Goal: Information Seeking & Learning: Check status

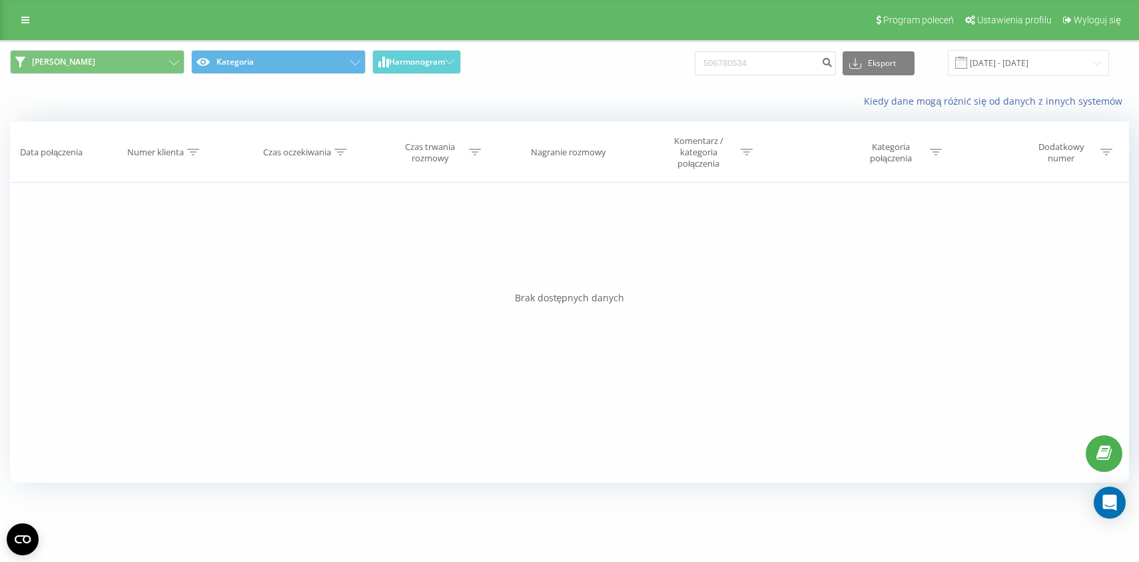
type input "506780534"
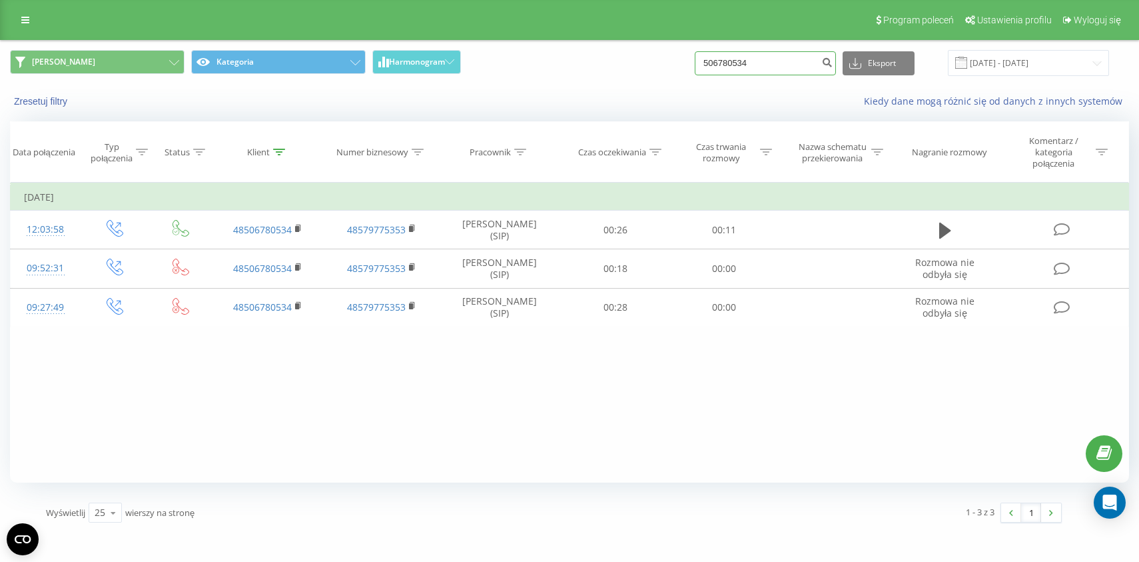
click at [782, 70] on input "506780534" at bounding box center [765, 63] width 141 height 24
paste input "601242135"
type input "601242135"
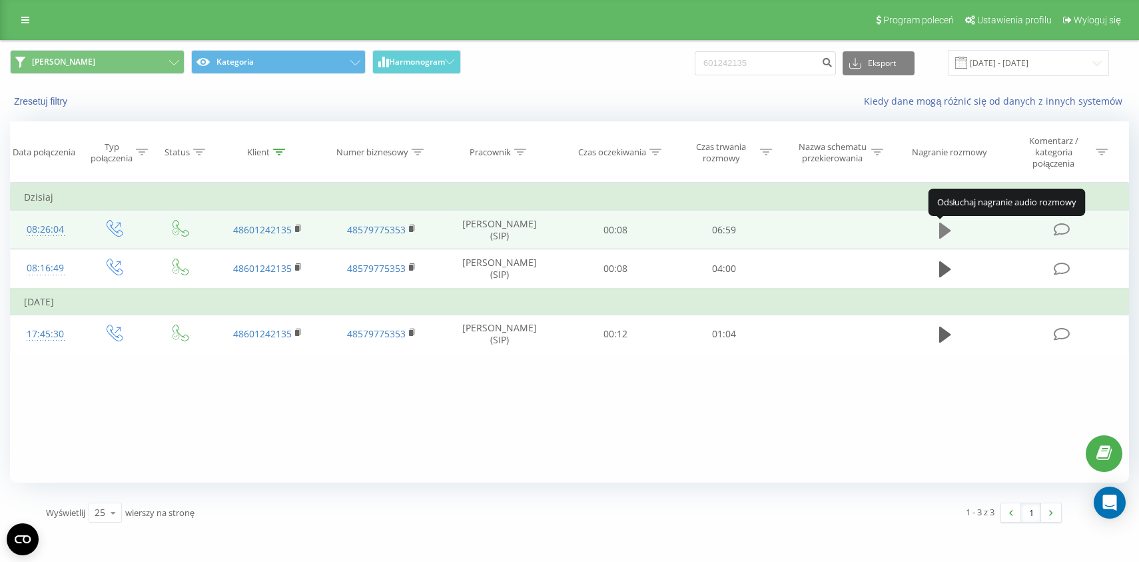
click at [946, 232] on icon at bounding box center [946, 231] width 12 height 16
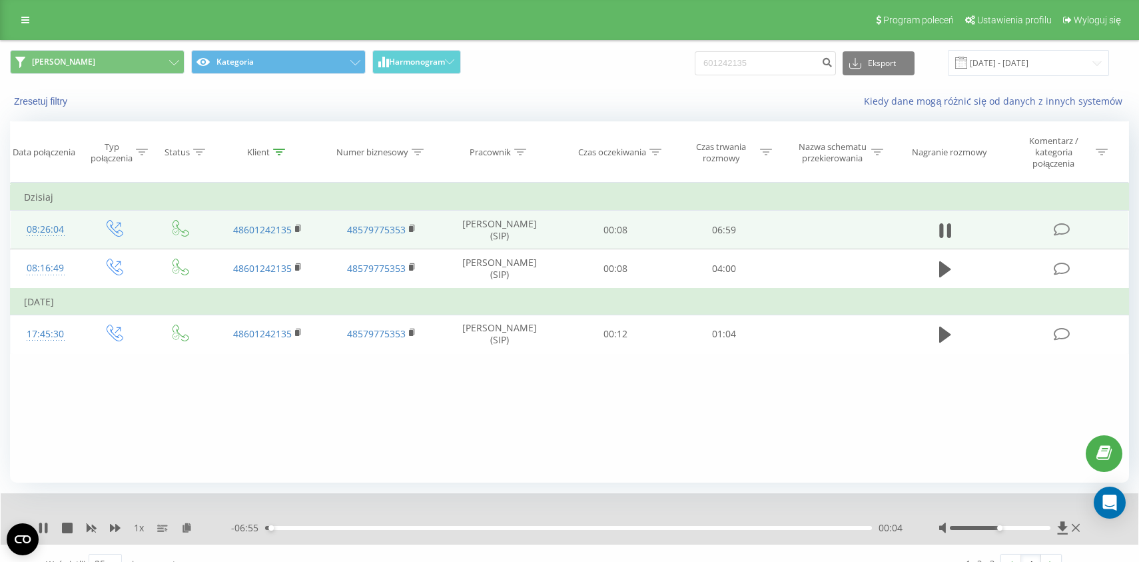
click at [317, 532] on div "- 06:55 00:04 00:04" at bounding box center [568, 527] width 674 height 13
click at [320, 528] on div "00:05" at bounding box center [568, 528] width 607 height 4
click at [384, 530] on div "00:42" at bounding box center [568, 528] width 607 height 4
click at [114, 524] on div "1 x" at bounding box center [134, 527] width 193 height 13
click at [115, 528] on icon at bounding box center [115, 527] width 11 height 11
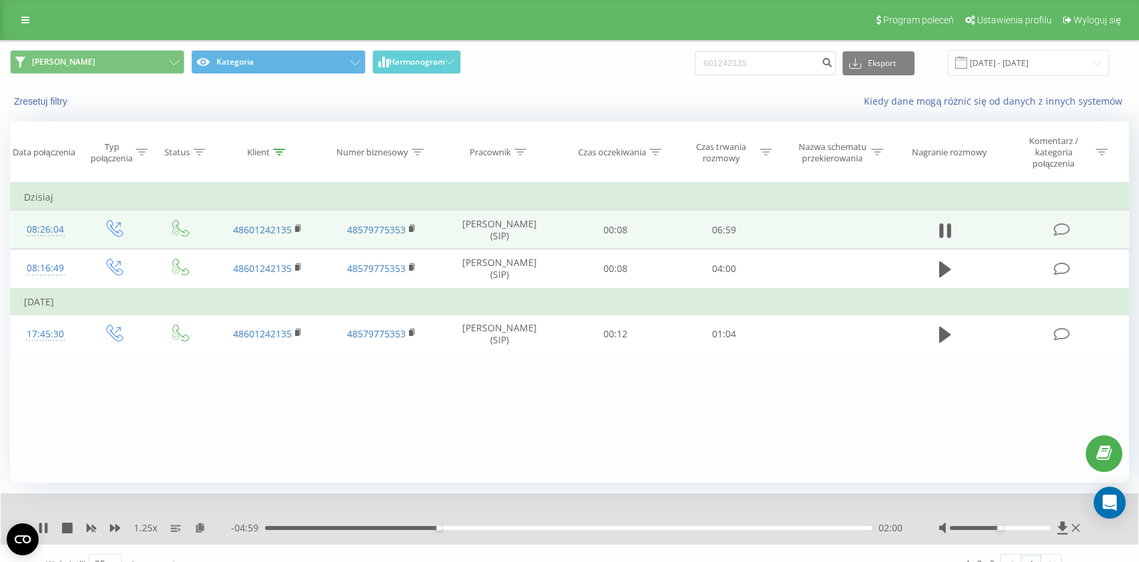
click at [456, 530] on div "02:00" at bounding box center [568, 528] width 607 height 4
click at [487, 530] on div "02:13" at bounding box center [568, 528] width 607 height 4
click at [520, 530] on div "02:35" at bounding box center [568, 528] width 607 height 4
click at [535, 529] on div "02:58" at bounding box center [568, 528] width 607 height 4
click at [588, 530] on div "03:51" at bounding box center [568, 528] width 607 height 4
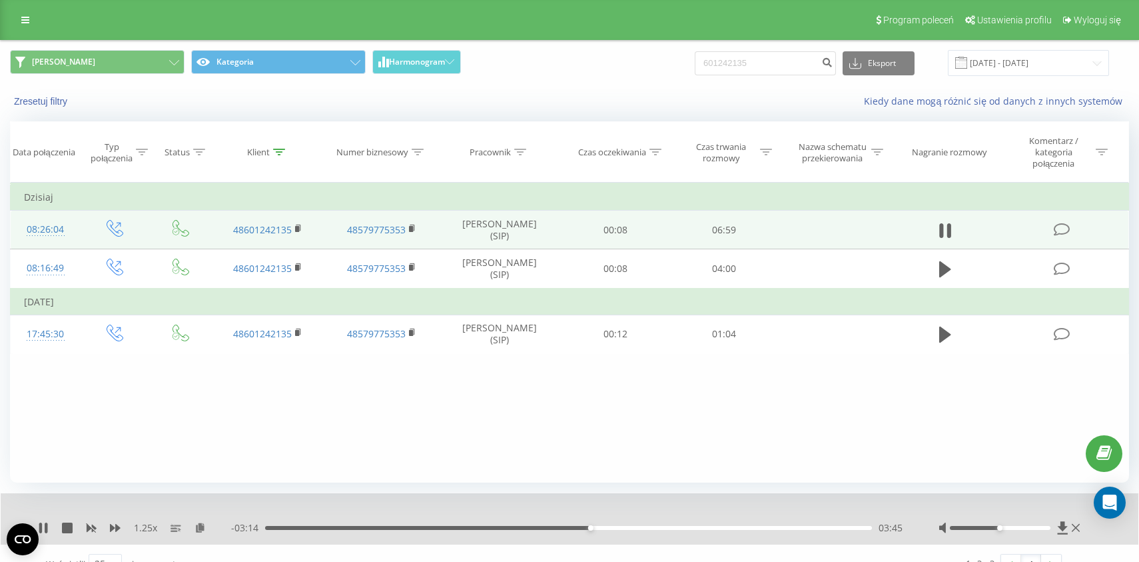
click at [562, 530] on div "03:45" at bounding box center [568, 528] width 607 height 4
click at [530, 530] on div "03:27" at bounding box center [568, 528] width 607 height 4
click at [45, 530] on icon at bounding box center [46, 527] width 3 height 11
click at [758, 64] on input "601242135" at bounding box center [765, 63] width 141 height 24
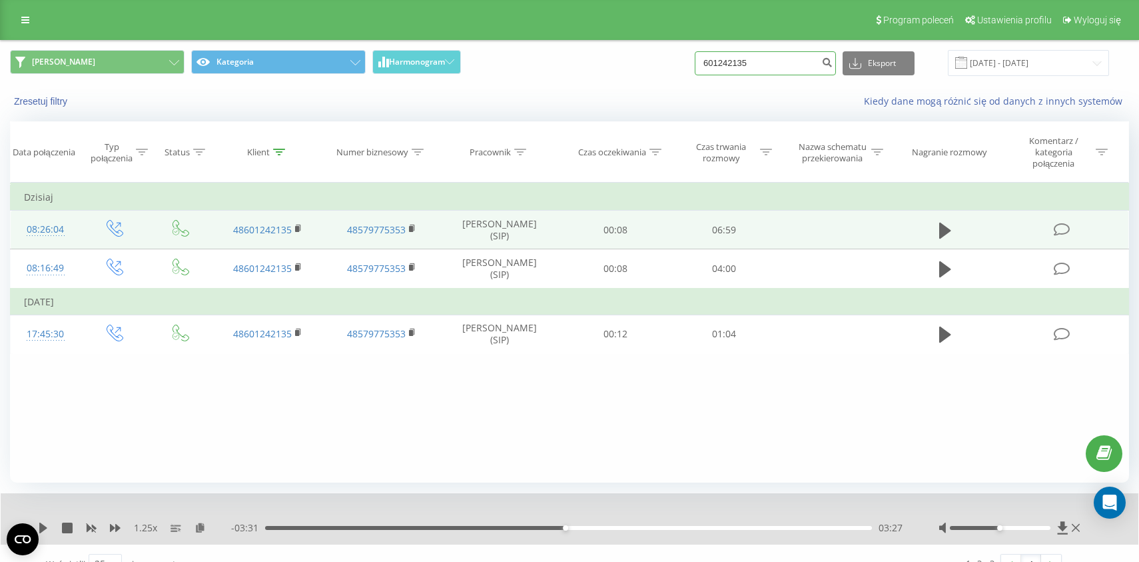
paste input "506780534"
type input "506780534"
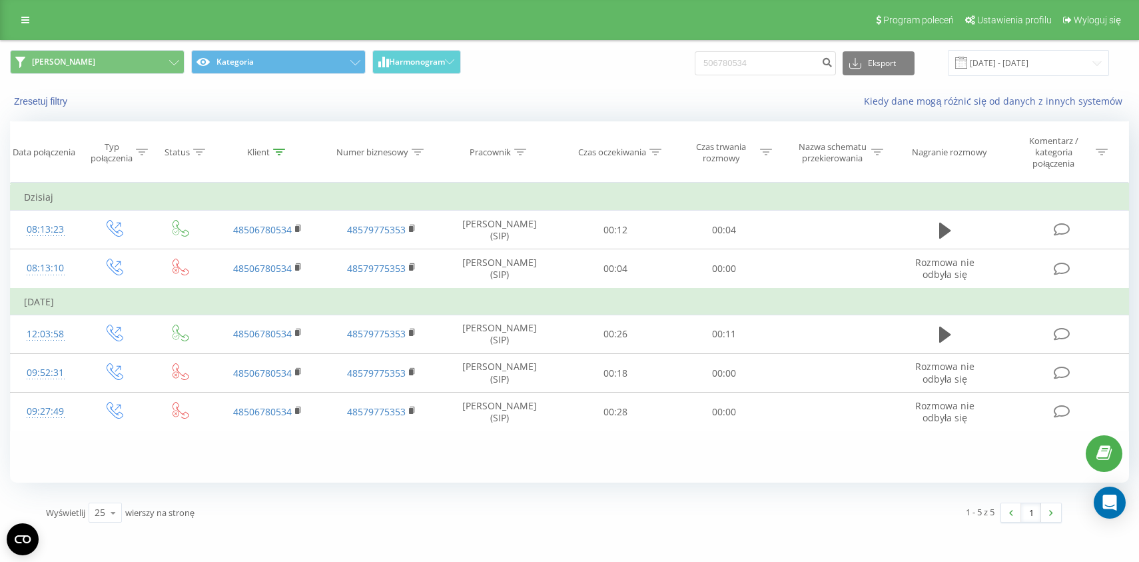
click at [600, 101] on div "Kiedy dane mogą różnić się od danych z innych systemów" at bounding box center [784, 101] width 712 height 13
click at [782, 65] on input "506780534" at bounding box center [765, 63] width 141 height 24
paste input "48609599418"
type input "48609599418"
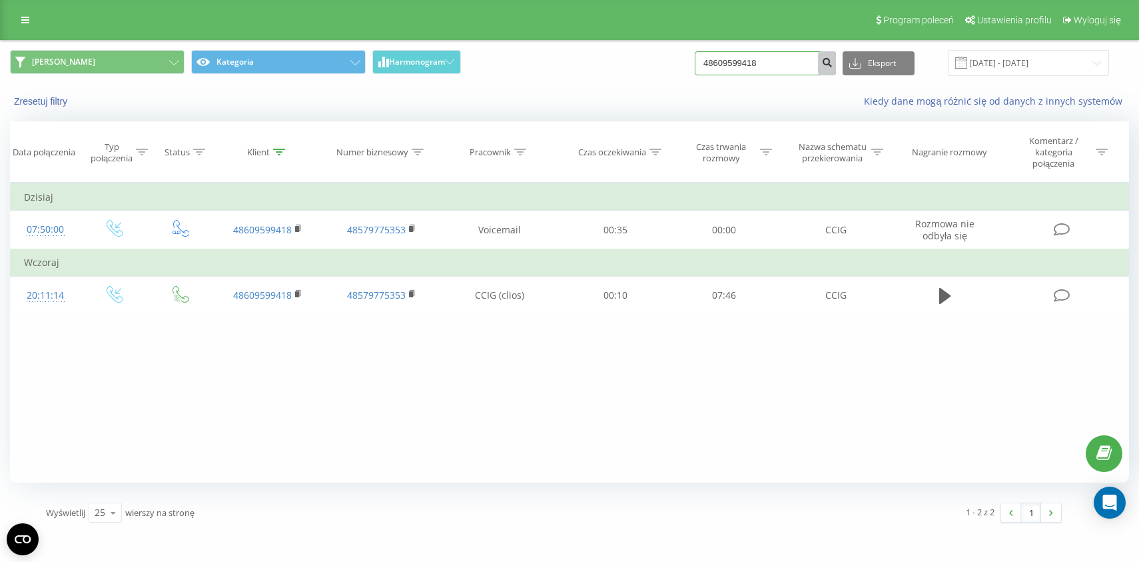
click at [791, 59] on input "48609599418" at bounding box center [765, 63] width 141 height 24
click at [786, 59] on input "48609599418" at bounding box center [765, 63] width 141 height 24
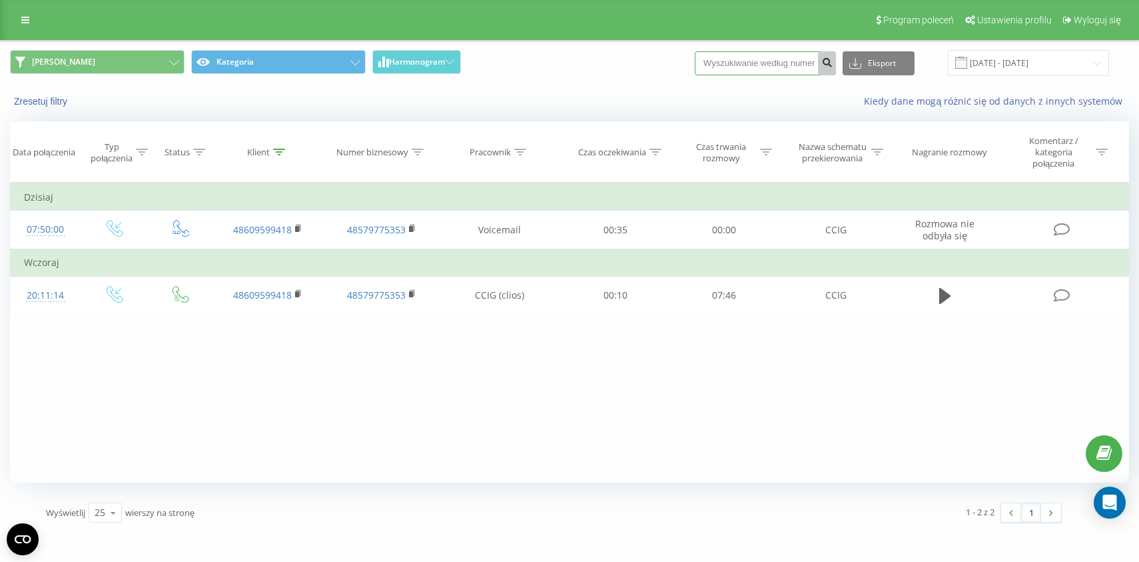
paste input "48788264683"
type input "48788264683"
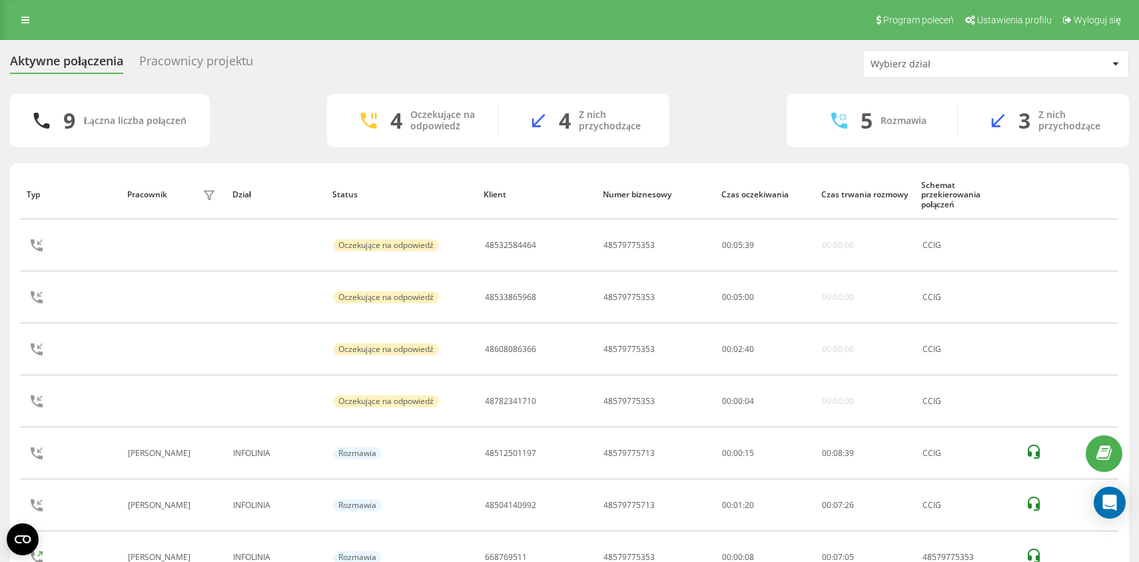
click at [712, 85] on div "Aktywne połączenia Pracownicy projektu Wybierz dział 9 Łączna liczba połączeń 4…" at bounding box center [569, 388] width 1119 height 677
click at [486, 48] on div "Aktywne połączenia Pracownicy projektu Wybierz dział 7 Łączna liczba połączeń 3…" at bounding box center [569, 336] width 1139 height 593
click at [987, 158] on div "Aktywne połączenia Pracownicy projektu Wybierz dział 7 Łączna liczba połączeń 3…" at bounding box center [569, 336] width 1139 height 593
click at [766, 68] on div "Aktywne połączenia Pracownicy projektu Wybierz dział" at bounding box center [569, 64] width 1119 height 28
click at [450, 53] on div "Aktywne połączenia Pracownicy projektu Wybierz dział" at bounding box center [569, 64] width 1119 height 28
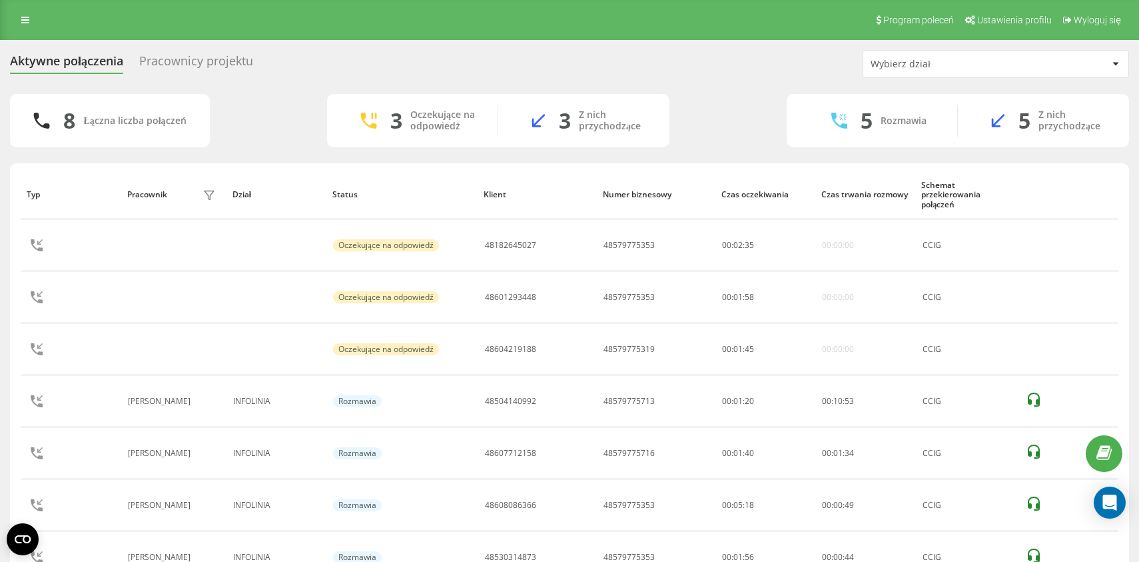
click at [508, 72] on div "Aktywne połączenia Pracownicy projektu Wybierz dział" at bounding box center [569, 64] width 1119 height 28
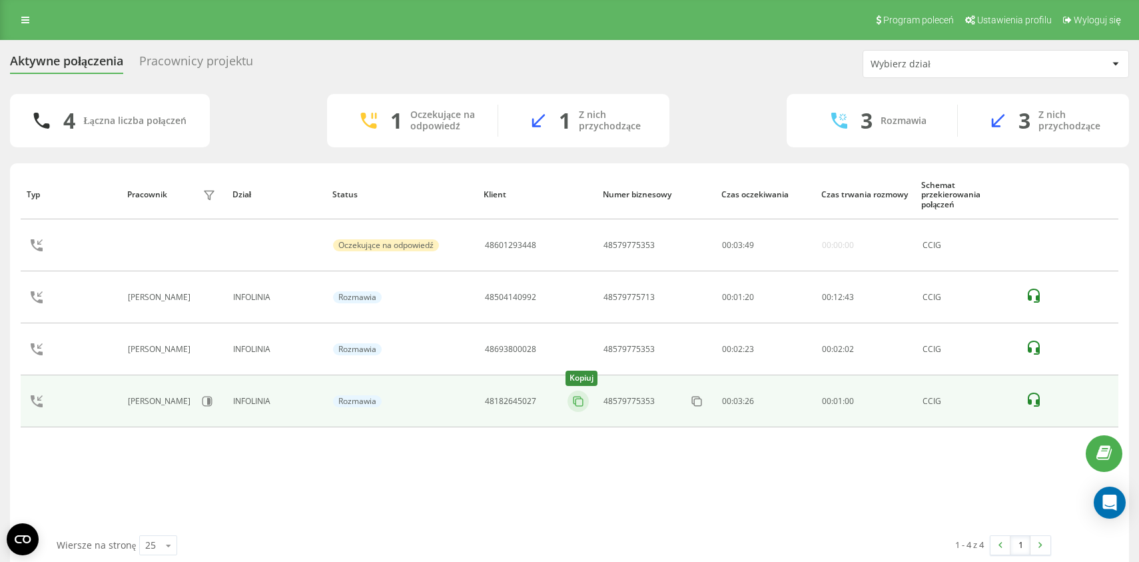
click at [580, 404] on icon at bounding box center [578, 400] width 13 height 13
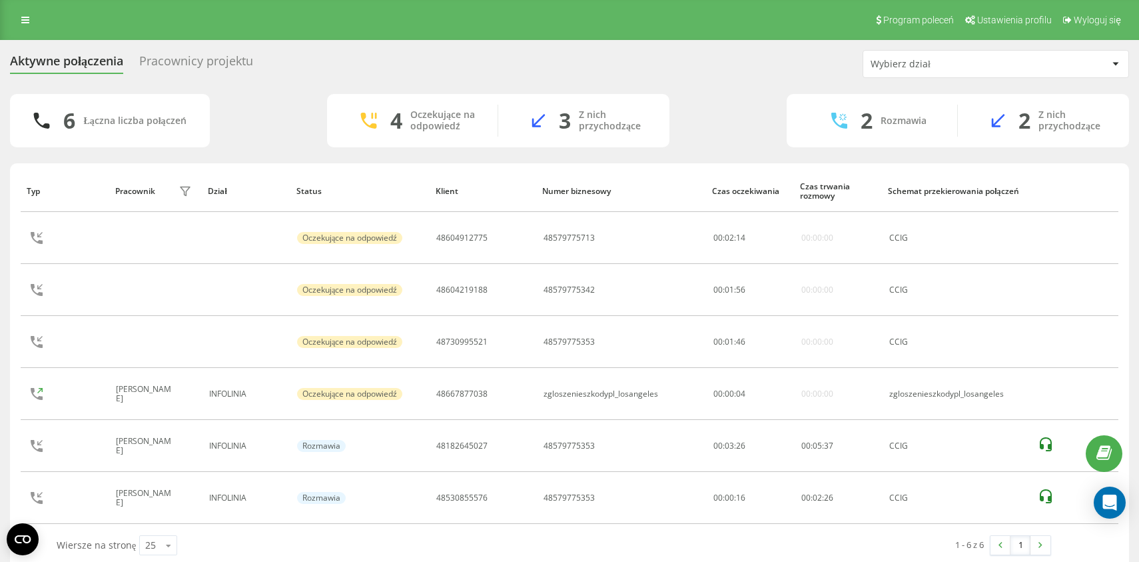
click at [291, 115] on div "6 Łączna liczba połączeń 4 Oczekujące na odpowiedź 3 Z nich przychodzące 2 Rozm…" at bounding box center [569, 120] width 1119 height 53
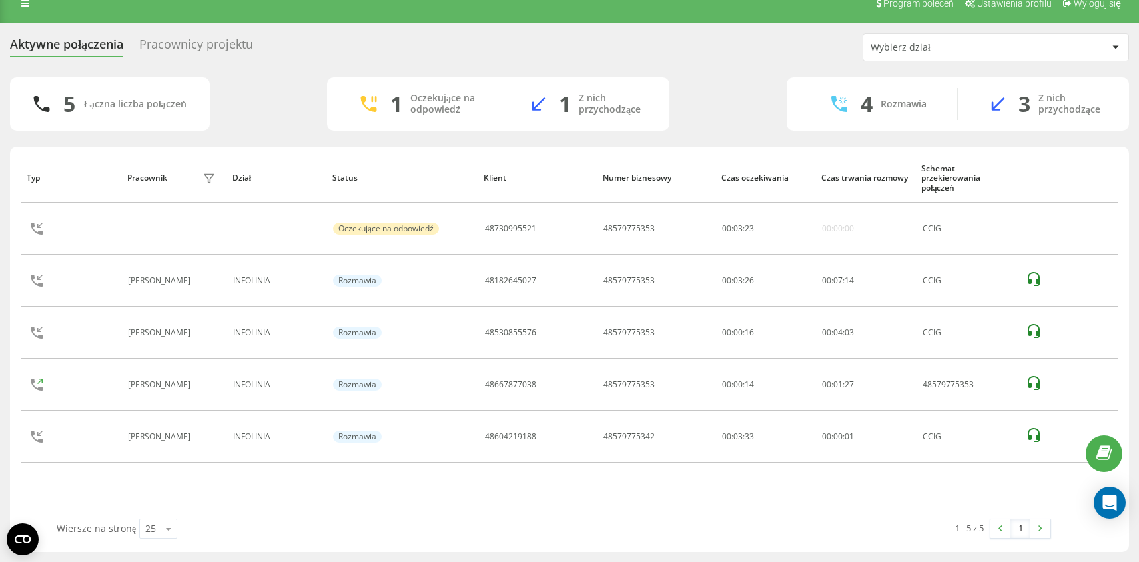
scroll to position [17, 0]
click at [500, 57] on div "Aktywne połączenia Pracownicy projektu Wybierz dział" at bounding box center [569, 47] width 1119 height 28
click at [724, 103] on div "5 Łączna liczba połączeń 1 Oczekujące na odpowiedź 1 Z nich przychodzące 4 Rozm…" at bounding box center [569, 103] width 1119 height 53
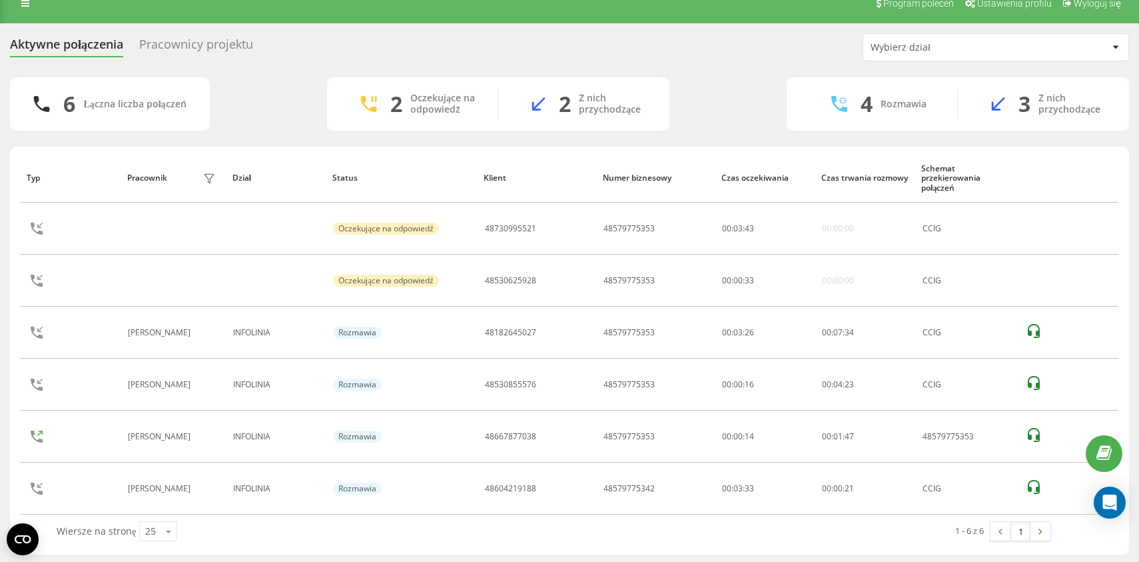
click at [566, 50] on div "Aktywne połączenia Pracownicy projektu Wybierz dział" at bounding box center [569, 47] width 1119 height 28
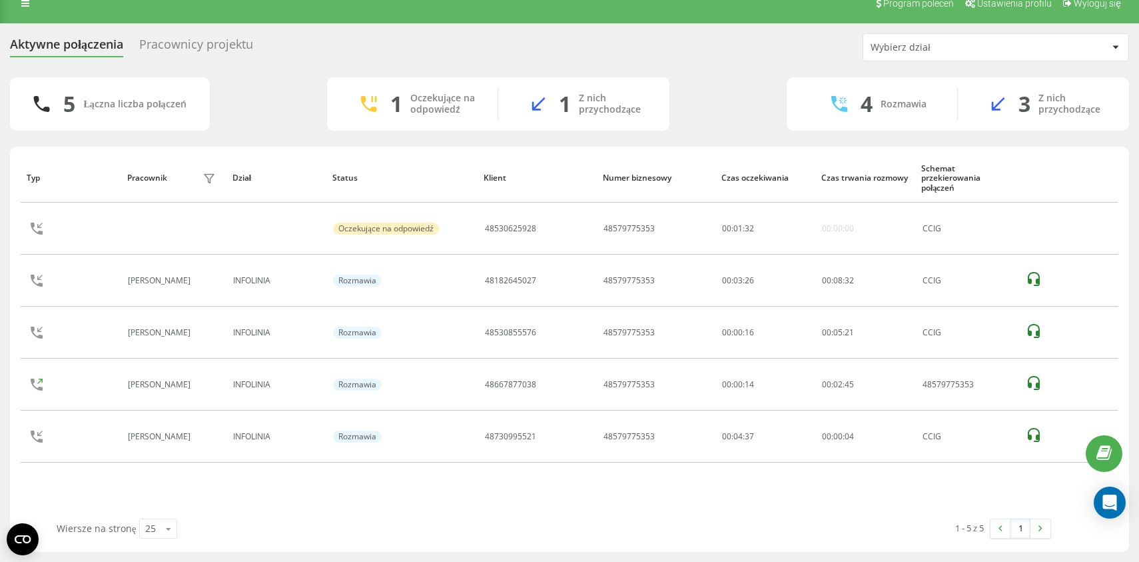
click at [317, 55] on div "Aktywne połączenia Pracownicy projektu Wybierz dział" at bounding box center [569, 47] width 1119 height 28
click at [490, 46] on div "Aktywne połączenia Pracownicy projektu Wybierz dział" at bounding box center [569, 47] width 1119 height 28
click at [792, 74] on div "Aktywne połączenia Pracownicy projektu Wybierz dział 5 Łączna liczba połączeń 1…" at bounding box center [569, 292] width 1119 height 518
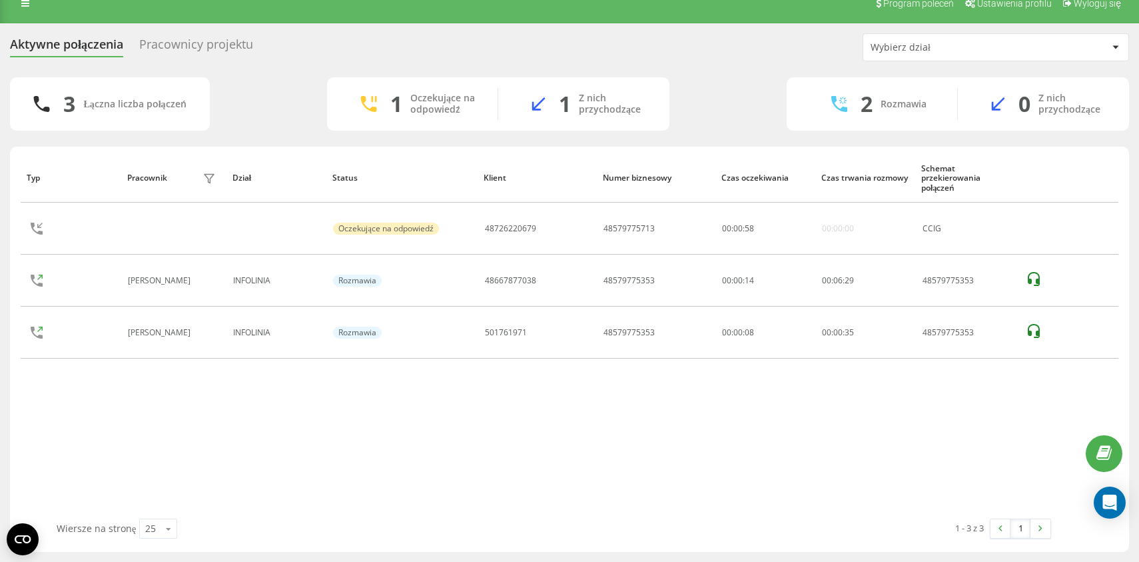
click at [320, 496] on div "Typ Pracownik filtra Dział Status Klient Numer biznesowy Czas oczekiwania Czas …" at bounding box center [570, 335] width 1098 height 365
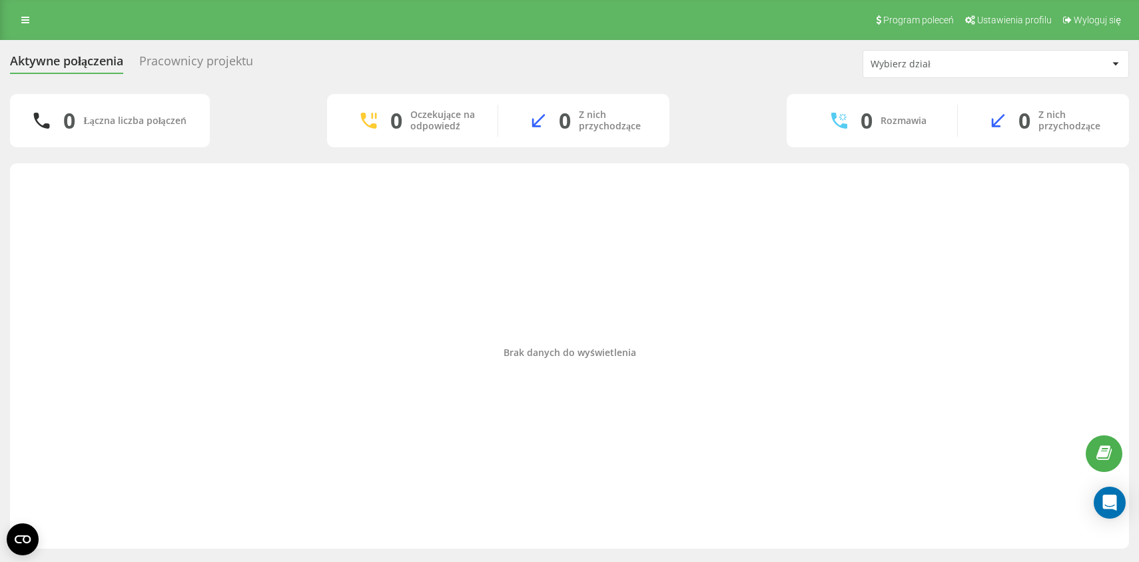
scroll to position [0, 0]
click at [344, 243] on div "Brak danych do wyświetlenia" at bounding box center [570, 352] width 1098 height 365
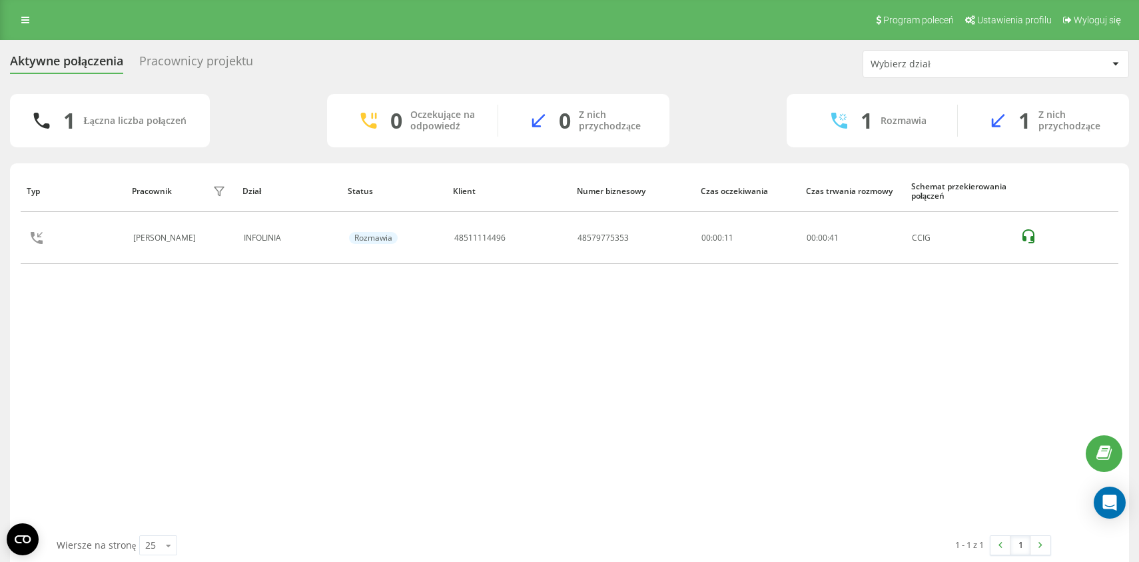
click at [192, 63] on div "Pracownicy projektu" at bounding box center [196, 64] width 114 height 21
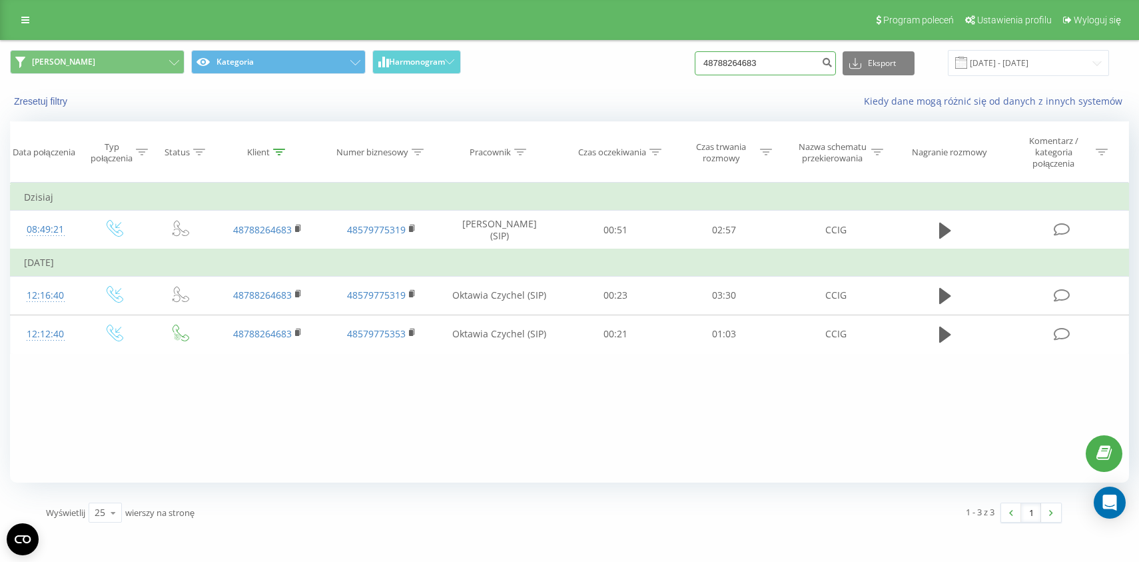
click at [753, 52] on input "48788264683" at bounding box center [765, 63] width 141 height 24
paste input "48667877038"
type input "4866787703848788264683"
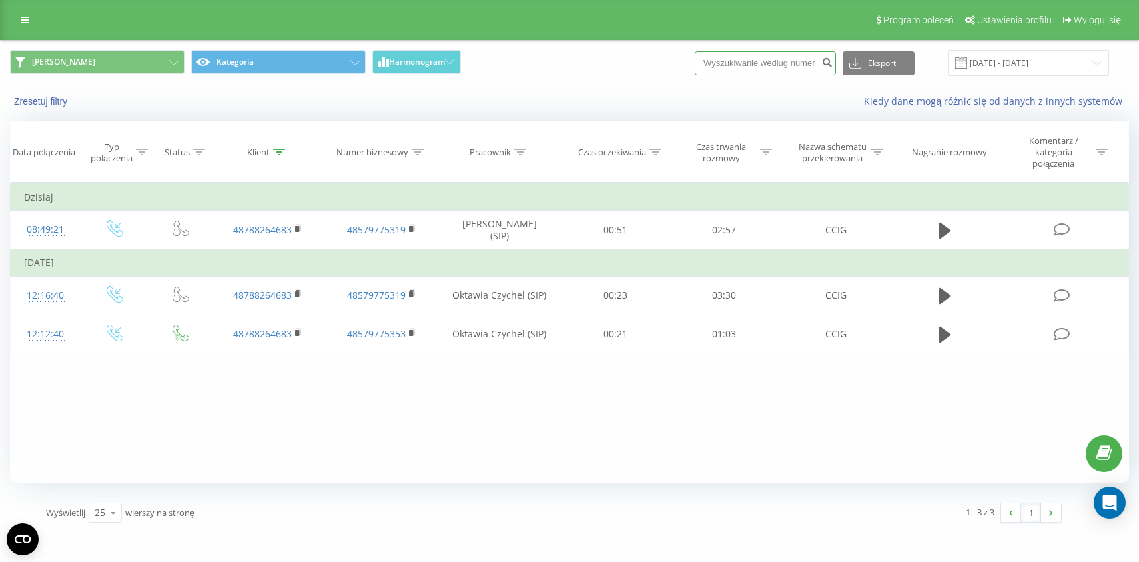
paste input "48667877038"
type input "48667877038"
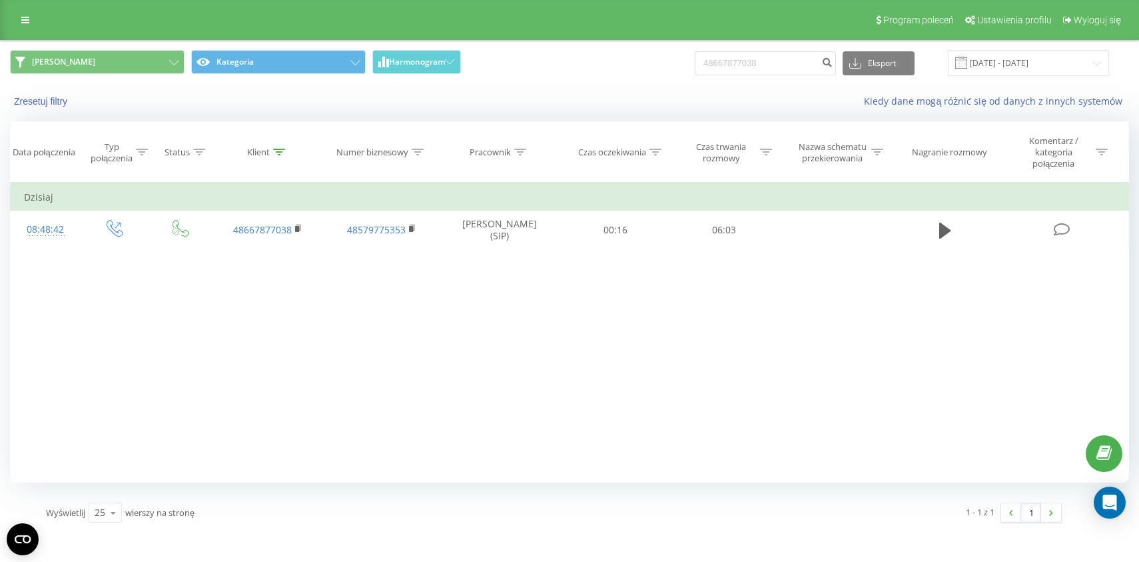
click at [564, 362] on div "Filtruj według warunków Jest równe Wprowadź wartość Anuluj OK Filtruj według wa…" at bounding box center [569, 333] width 1119 height 300
click at [790, 64] on input "48667877038" at bounding box center [765, 63] width 141 height 24
paste input "53386596"
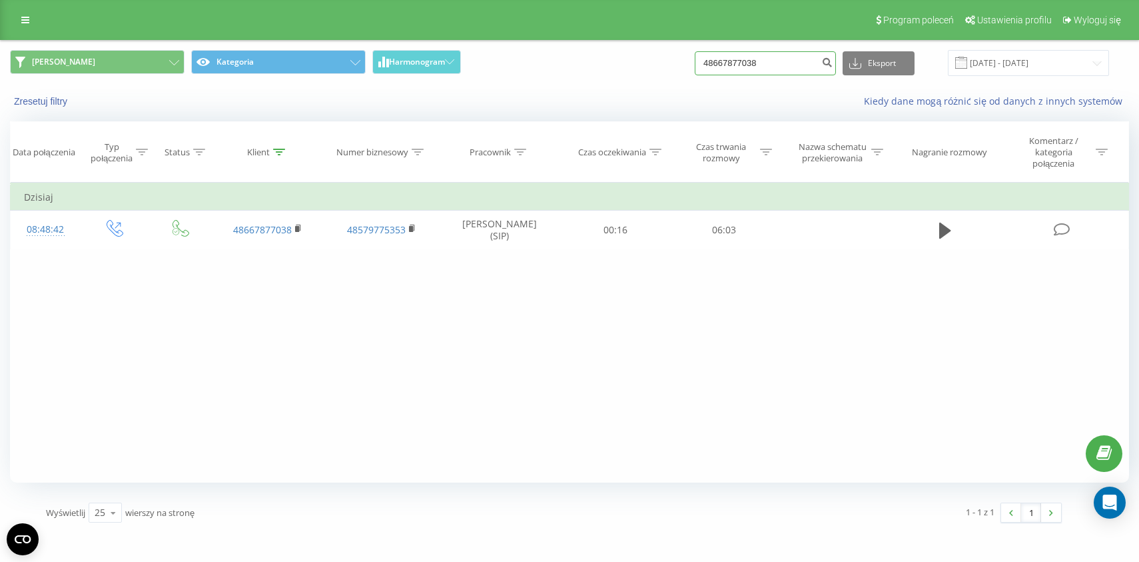
type input "48533865968"
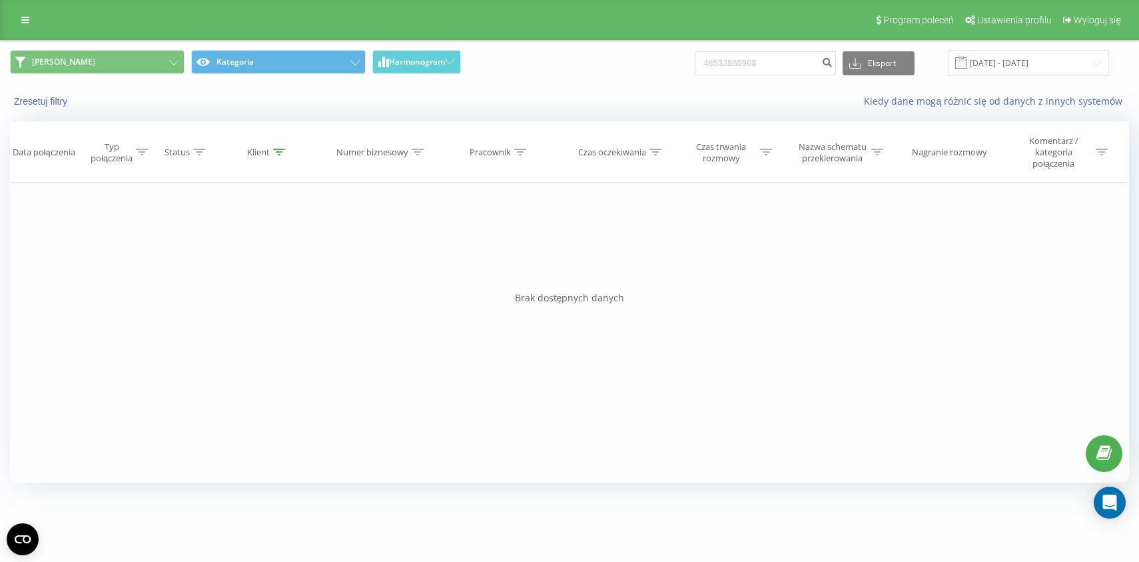
click at [580, 261] on div "Filtruj według warunków Jest równe Wprowadź wartość Anuluj OK Filtruj według wa…" at bounding box center [569, 333] width 1119 height 300
click at [583, 101] on div "Kiedy dane mogą różnić się od danych z innych systemów" at bounding box center [784, 101] width 712 height 13
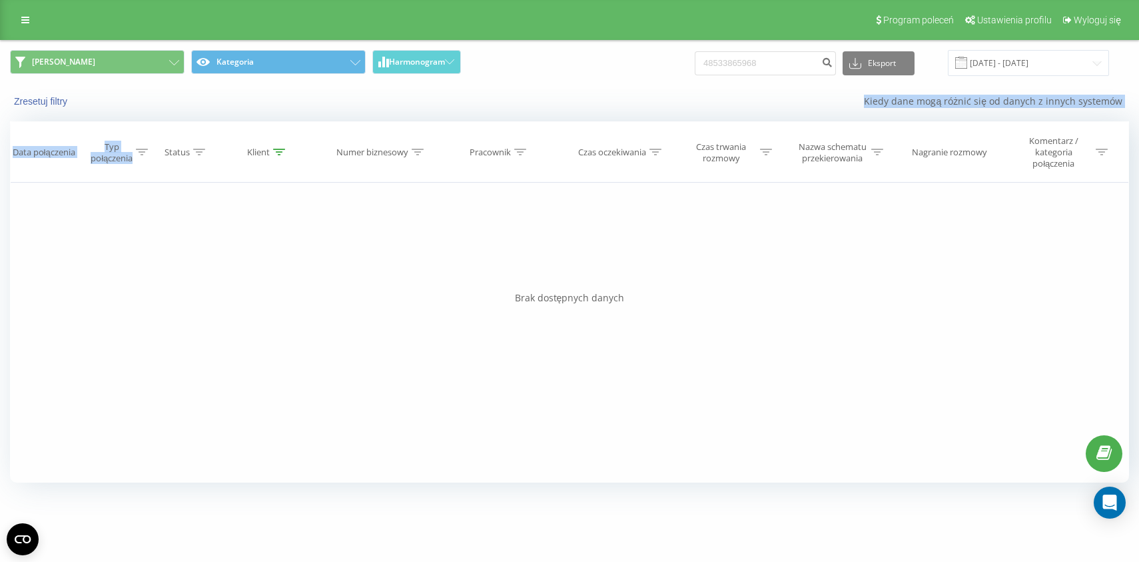
drag, startPoint x: 545, startPoint y: 135, endPoint x: 545, endPoint y: 85, distance: 50.0
click at [545, 121] on div "Data połączenia Typ połączenia Status Klient Numer biznesowy Pracownik Czas ocz…" at bounding box center [569, 151] width 1119 height 61
click at [545, 79] on div "Karolina Kategoria Harmonogram 48533865968 Eksport .csv .xls .xlsx 22.06.2025 -…" at bounding box center [570, 63] width 1138 height 45
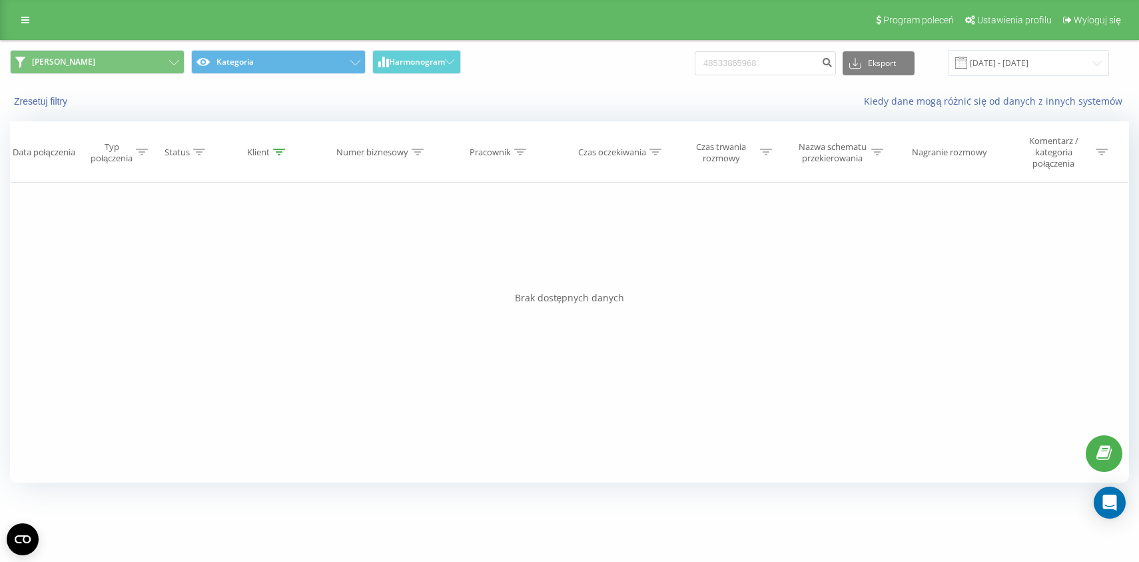
click at [388, 375] on div "Filtruj według warunków Jest równe Wprowadź wartość Anuluj OK Filtruj według wa…" at bounding box center [569, 333] width 1119 height 300
click at [756, 70] on input "48533865968" at bounding box center [765, 63] width 141 height 24
paste input "69380002"
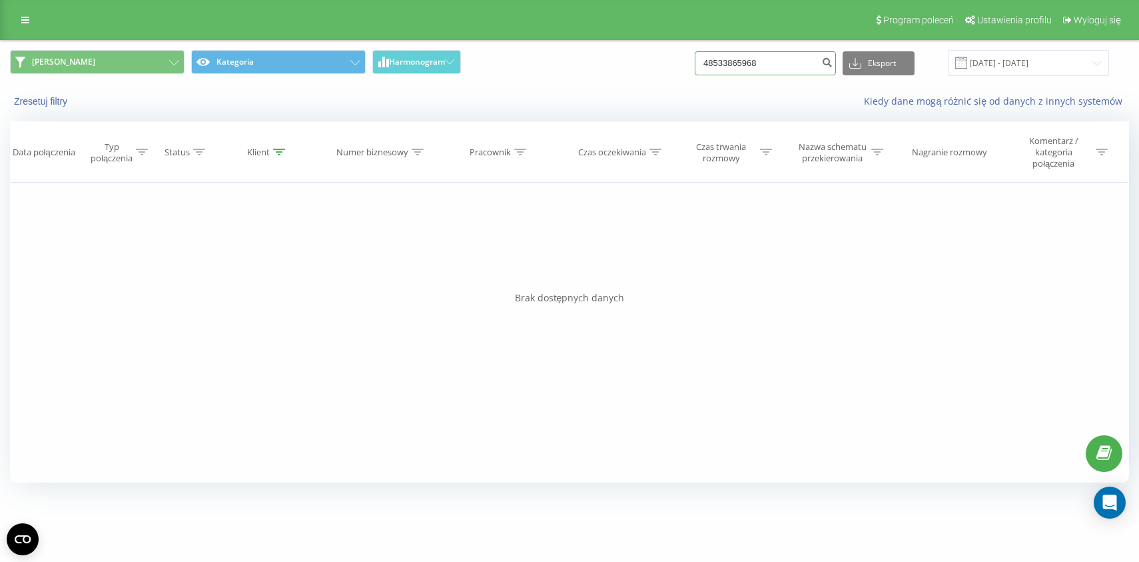
type input "48693800028"
click at [784, 65] on input "48693800028" at bounding box center [765, 63] width 141 height 24
paste input "182645027"
type input "48182645027"
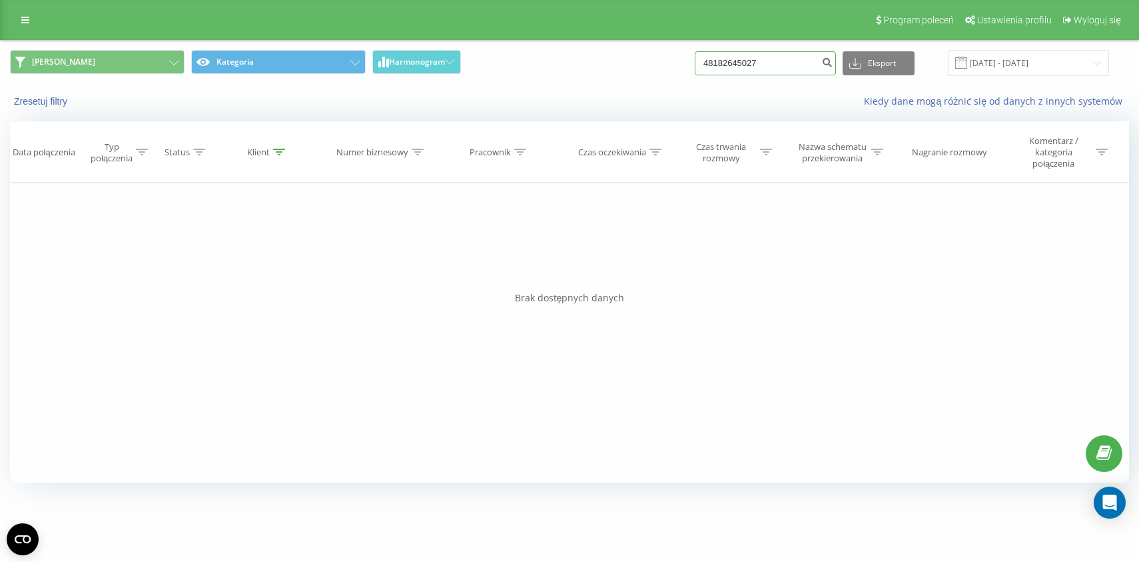
click at [762, 62] on input "48182645027" at bounding box center [765, 63] width 141 height 24
paste input "530625928"
type input "48530625928"
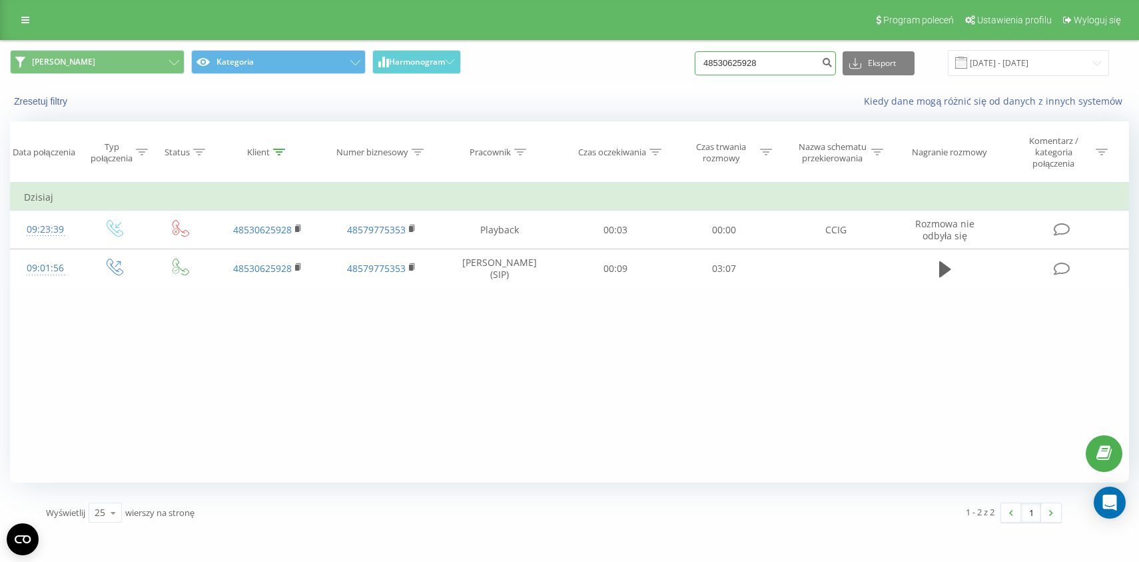
click at [786, 66] on input "48530625928" at bounding box center [765, 63] width 141 height 24
paste input "3565770"
type input "48533565770"
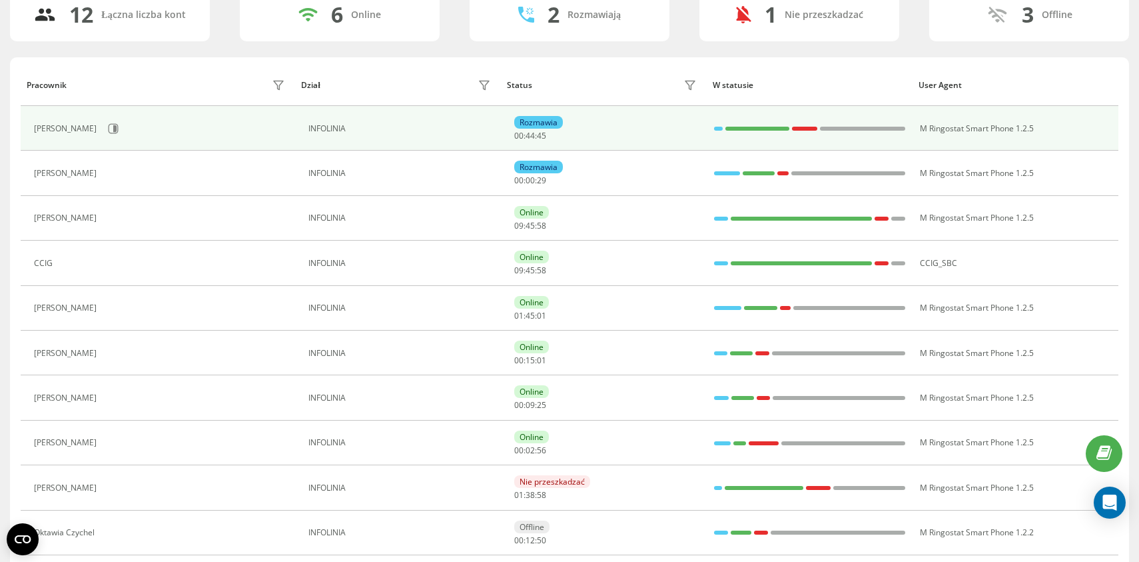
scroll to position [107, 0]
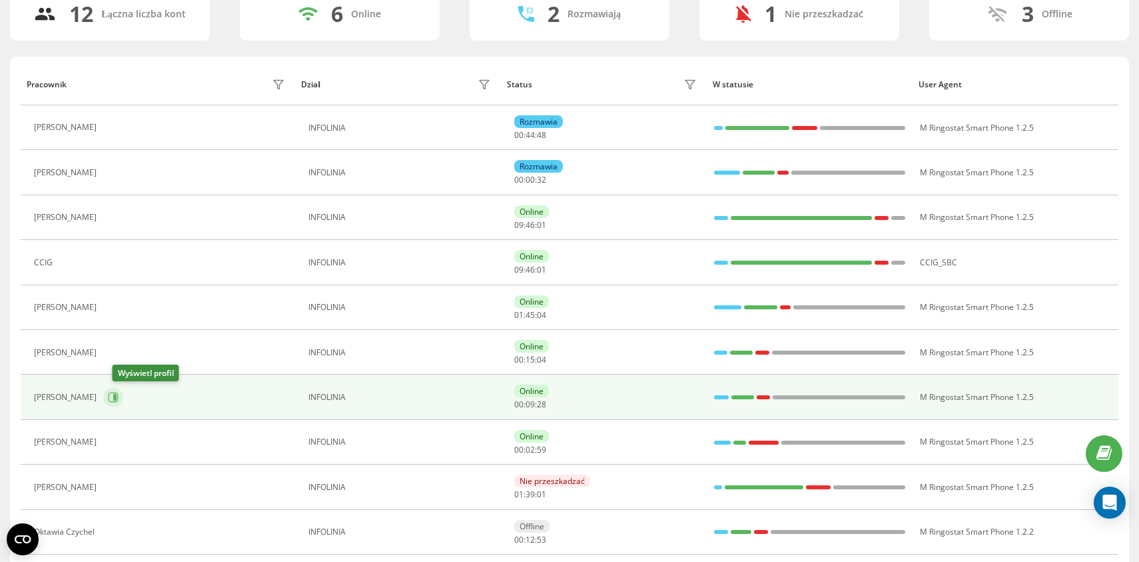
click at [117, 398] on icon at bounding box center [114, 397] width 3 height 7
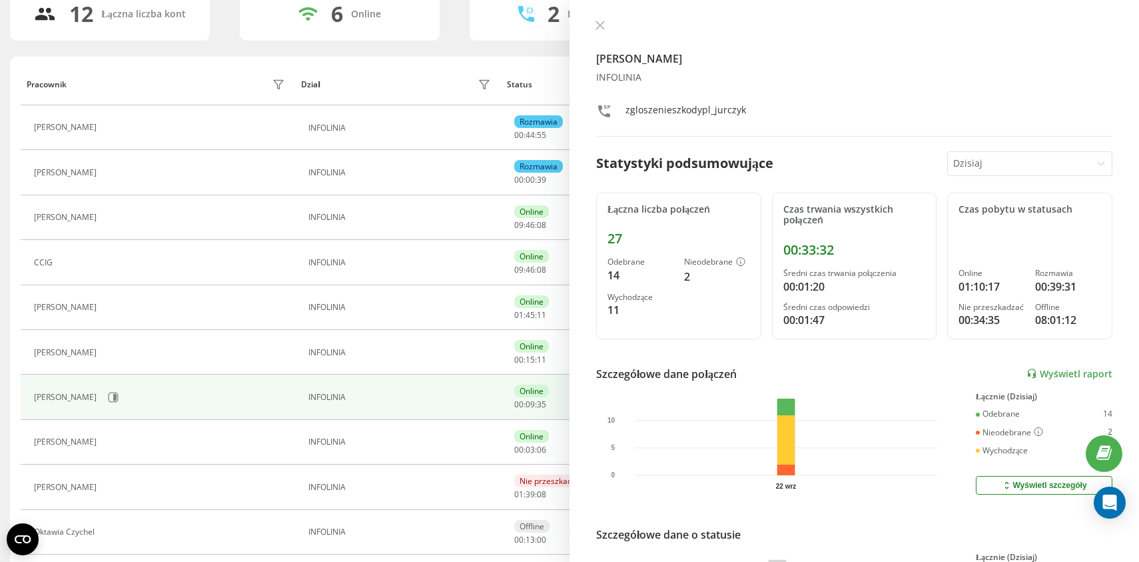
click at [460, 72] on th "Dział" at bounding box center [398, 84] width 206 height 42
click at [594, 28] on button at bounding box center [600, 26] width 17 height 13
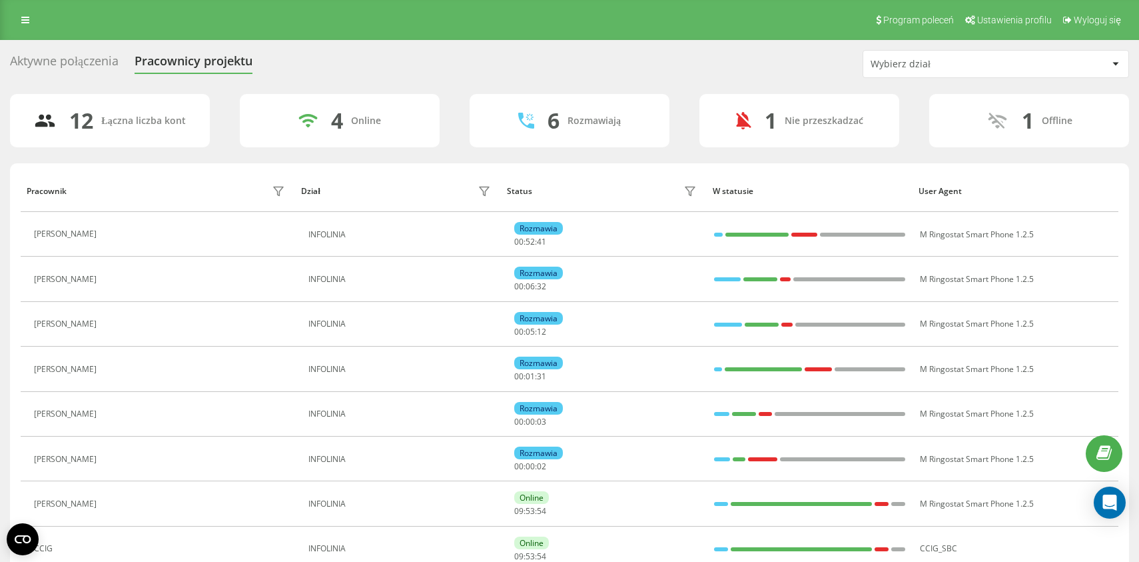
click at [77, 63] on div "Aktywne połączenia" at bounding box center [64, 64] width 109 height 21
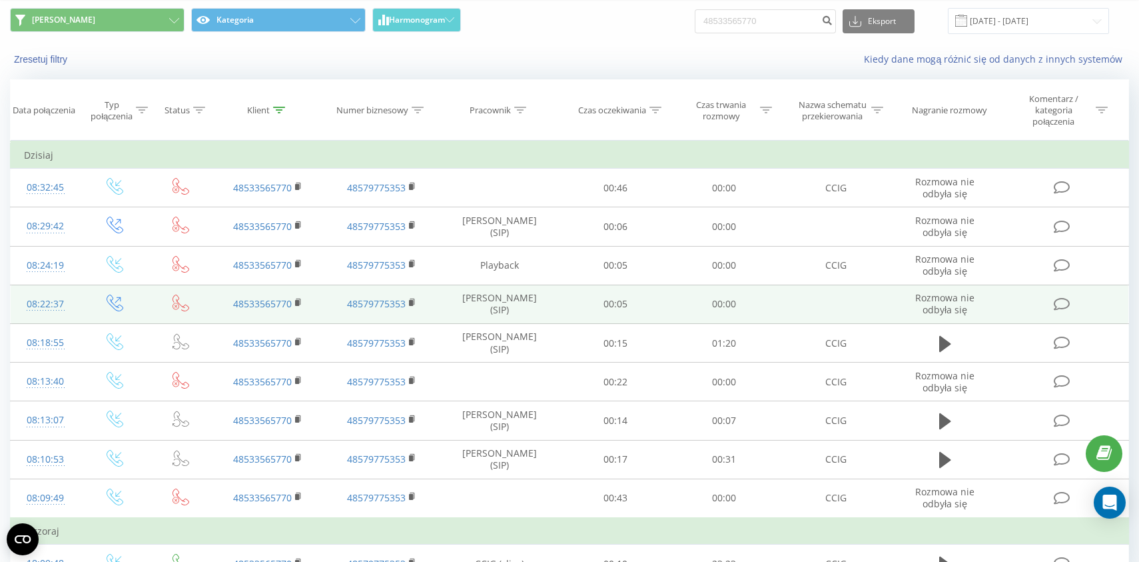
scroll to position [26, 0]
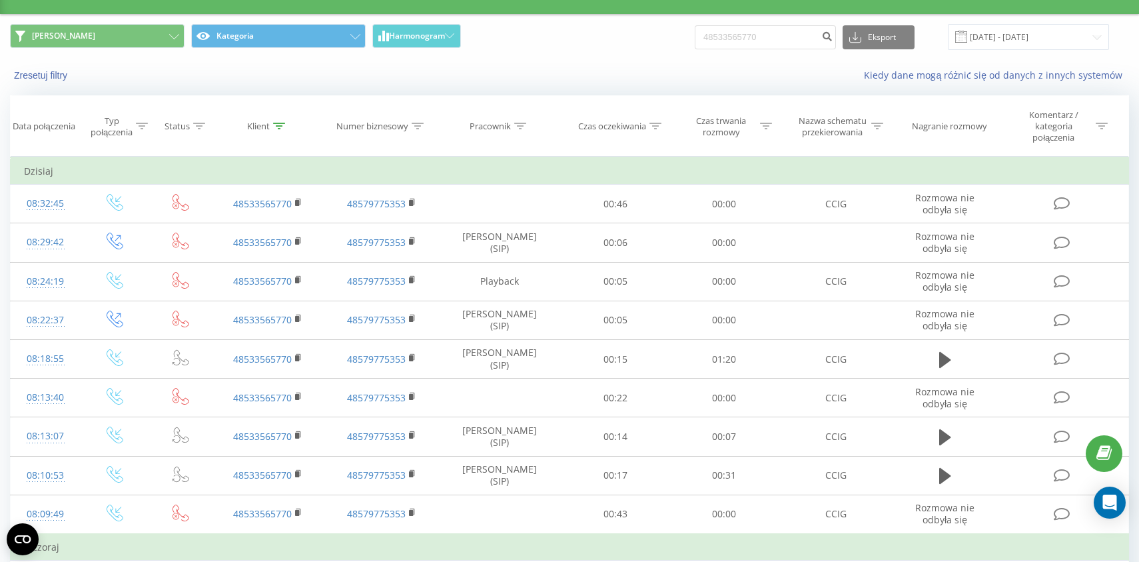
click at [600, 58] on div "Karolina Kategoria Harmonogram 48533565770 Eksport .csv .xls .xlsx [DATE] - [DA…" at bounding box center [570, 37] width 1138 height 45
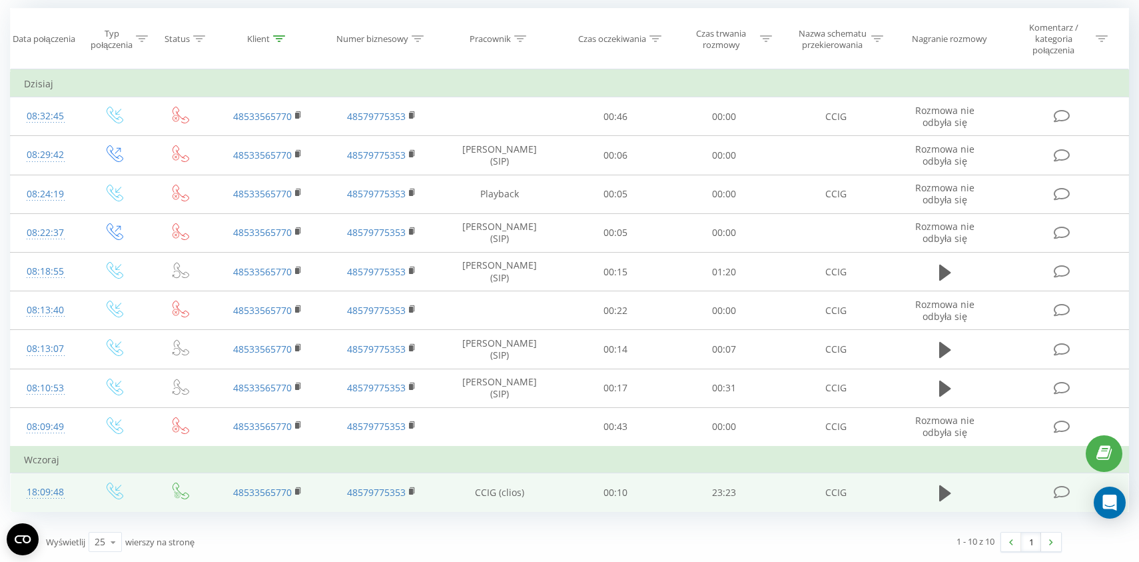
scroll to position [0, 0]
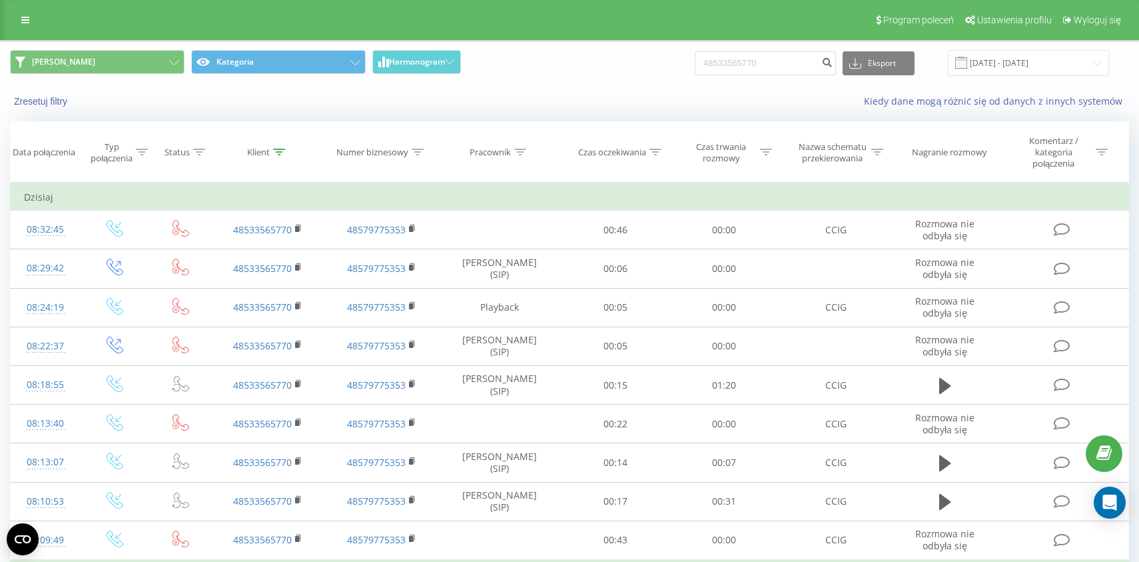
click at [536, 93] on div "Zresetuj filtry Kiedy dane mogą różnić się od danych z innych systemów" at bounding box center [570, 101] width 1138 height 32
click at [778, 51] on div "48533565770 Eksport .csv .xls .xlsx 22.06.2025 - 22.09.2025" at bounding box center [902, 63] width 414 height 26
click at [778, 58] on input "48533565770" at bounding box center [765, 63] width 141 height 24
paste input "01761971"
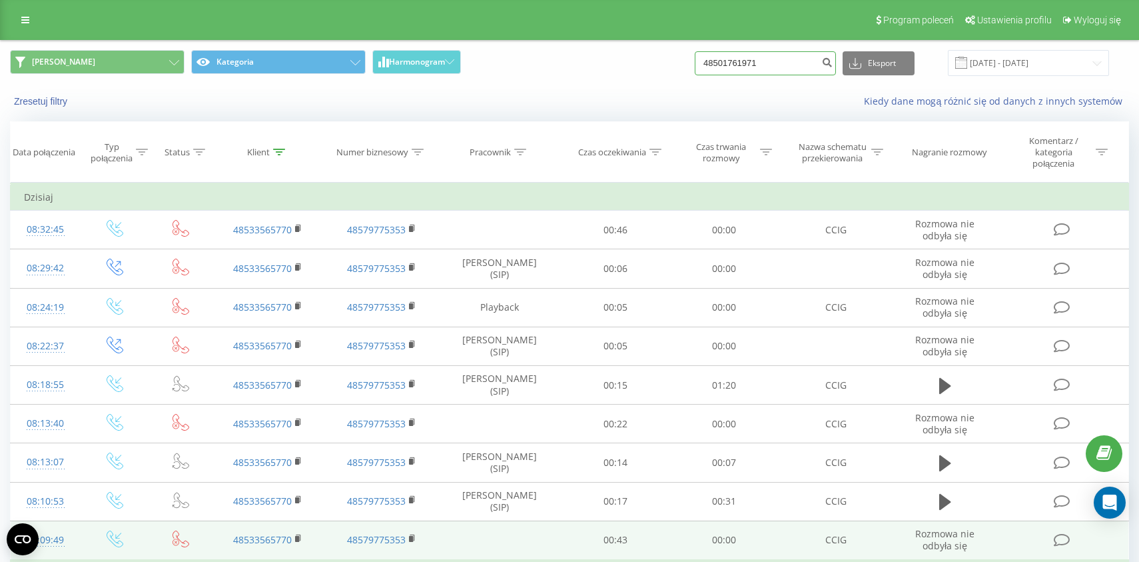
type input "48501761971"
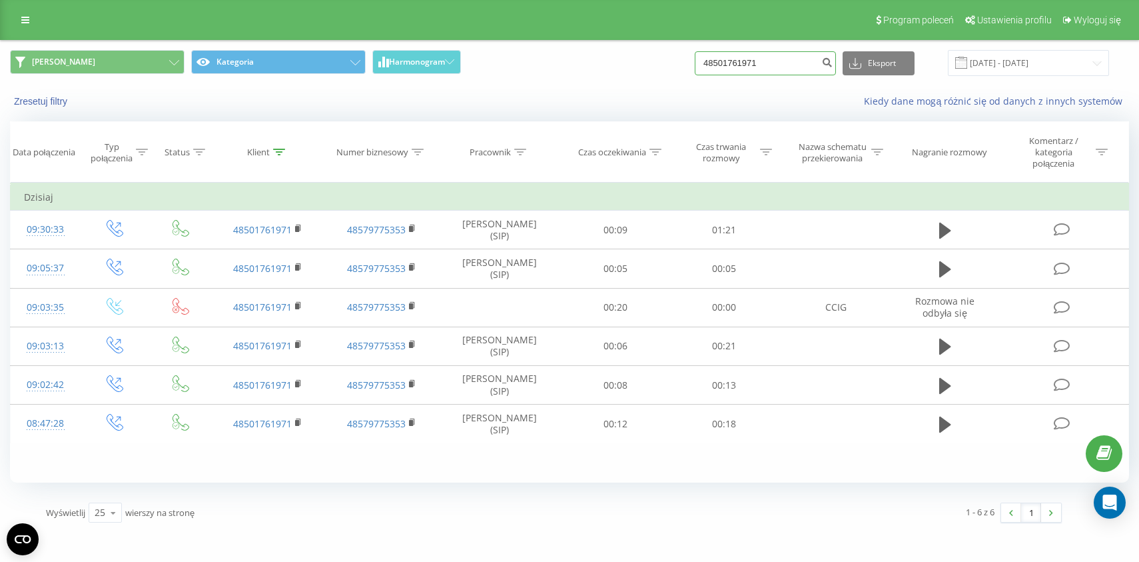
click at [762, 63] on input "48501761971" at bounding box center [765, 63] width 141 height 24
paste input "507173135"
type input "507173135"
click at [590, 89] on div "Zresetuj filtry Kiedy dane mogą różnić się od danych z innych systemów" at bounding box center [570, 101] width 1138 height 32
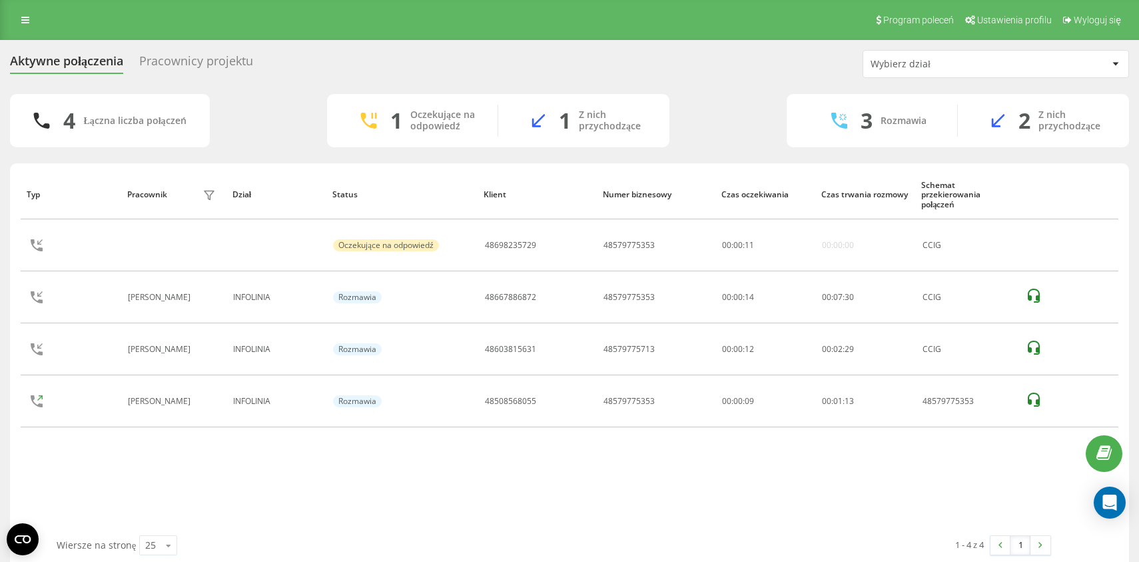
click at [341, 47] on div "Aktywne połączenia Pracownicy projektu Wybierz dział 4 Łączna liczba połączeń 1…" at bounding box center [569, 309] width 1139 height 538
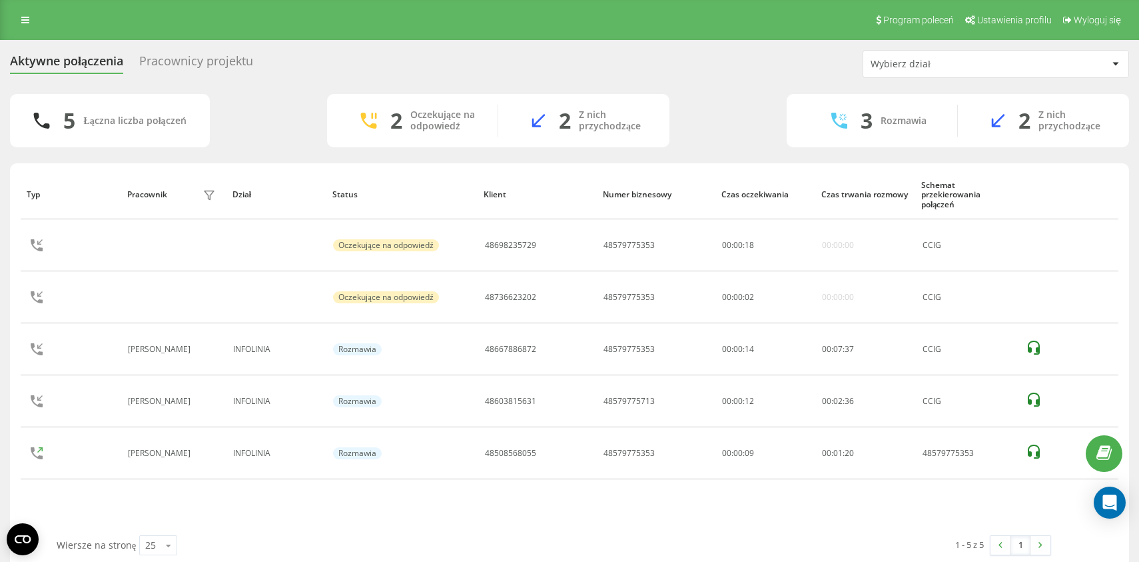
click at [337, 47] on div "Aktywne połączenia Pracownicy projektu Wybierz dział 5 Łączna liczba połączeń 2…" at bounding box center [569, 309] width 1139 height 538
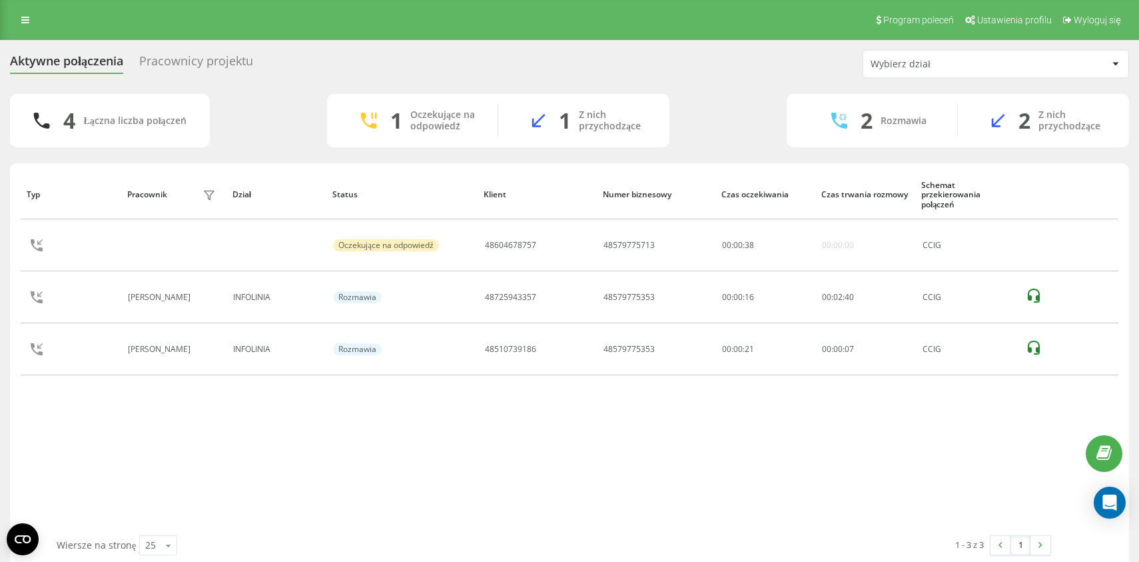
click at [338, 44] on div "Aktywne połączenia Pracownicy projektu Wybierz dział 4 Łączna liczba połączeń 1…" at bounding box center [569, 309] width 1139 height 538
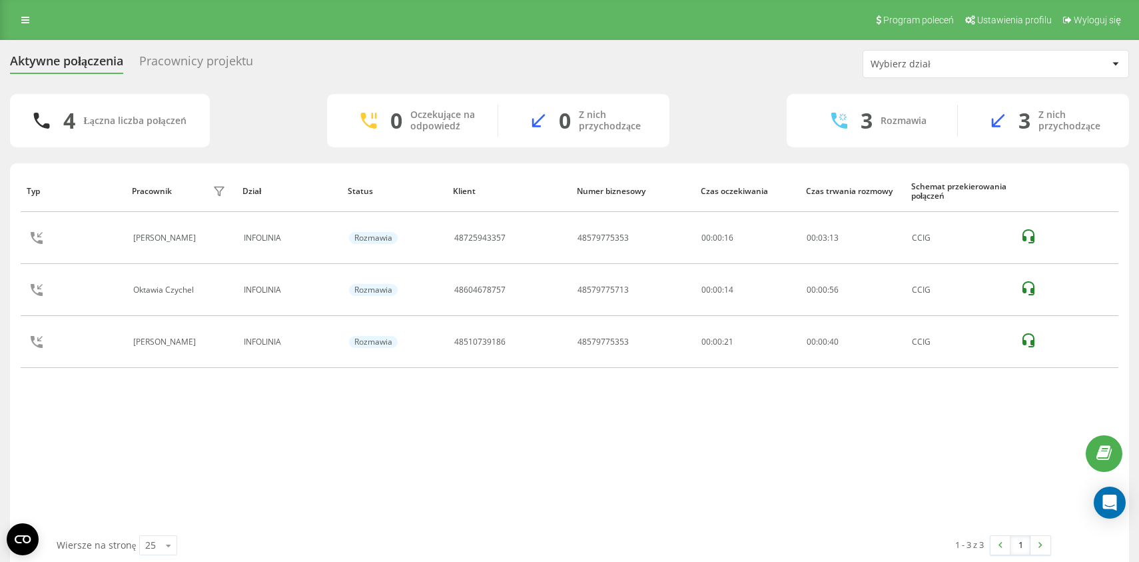
click at [338, 44] on div "Aktywne połączenia Pracownicy projektu Wybierz dział 4 Łączna liczba połączeń 0…" at bounding box center [569, 309] width 1139 height 538
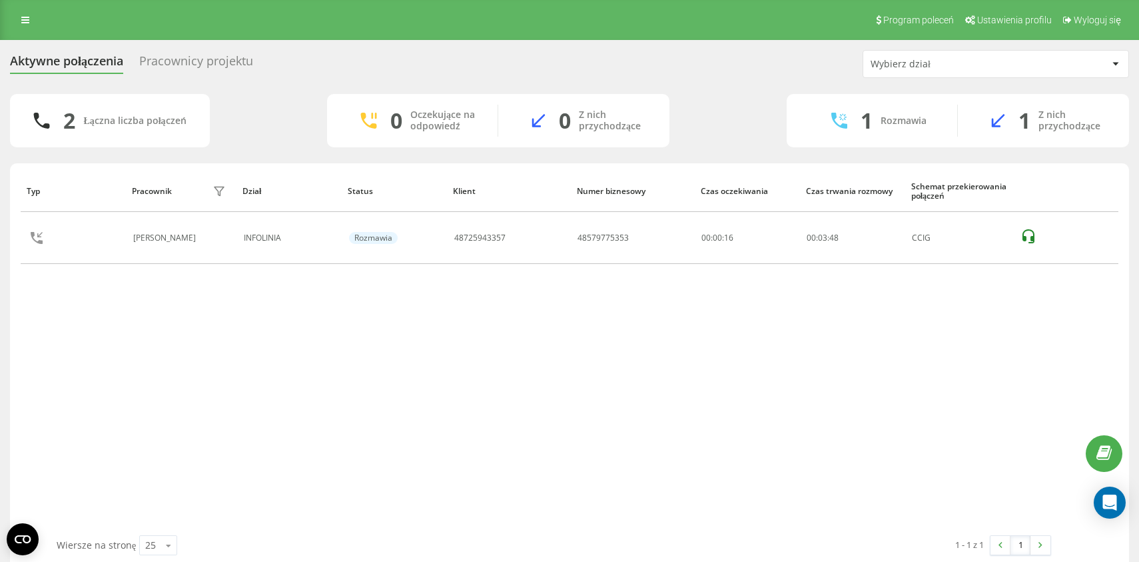
click at [646, 447] on div "Typ Pracownik filtra Dział Status Klient Numer biznesowy Czas oczekiwania Czas …" at bounding box center [570, 352] width 1098 height 365
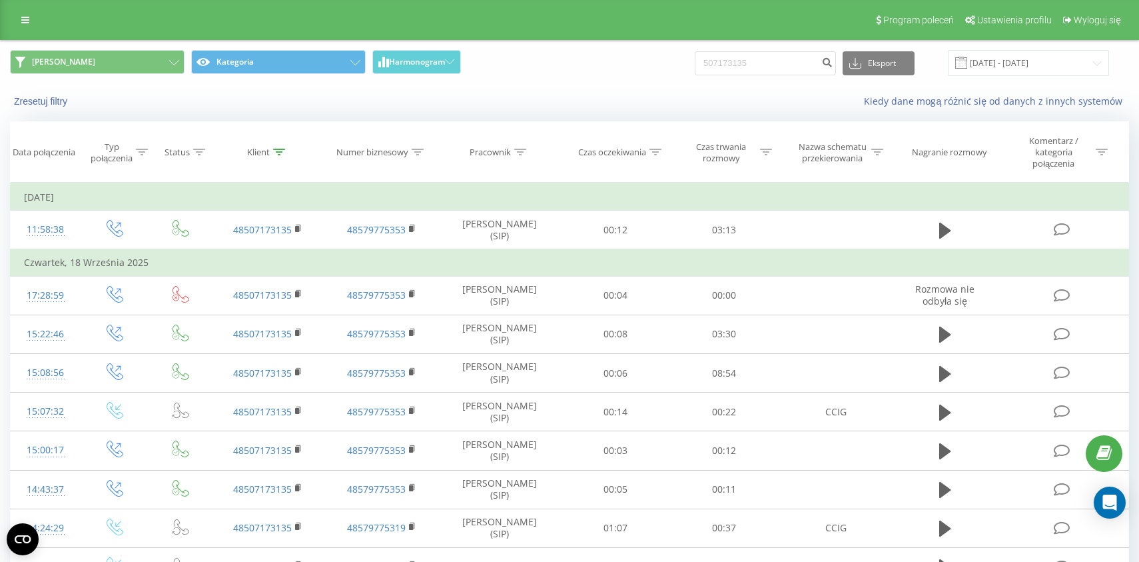
click at [799, 65] on input "507173135" at bounding box center [765, 63] width 141 height 24
paste input "4850856805"
type input "48508568055"
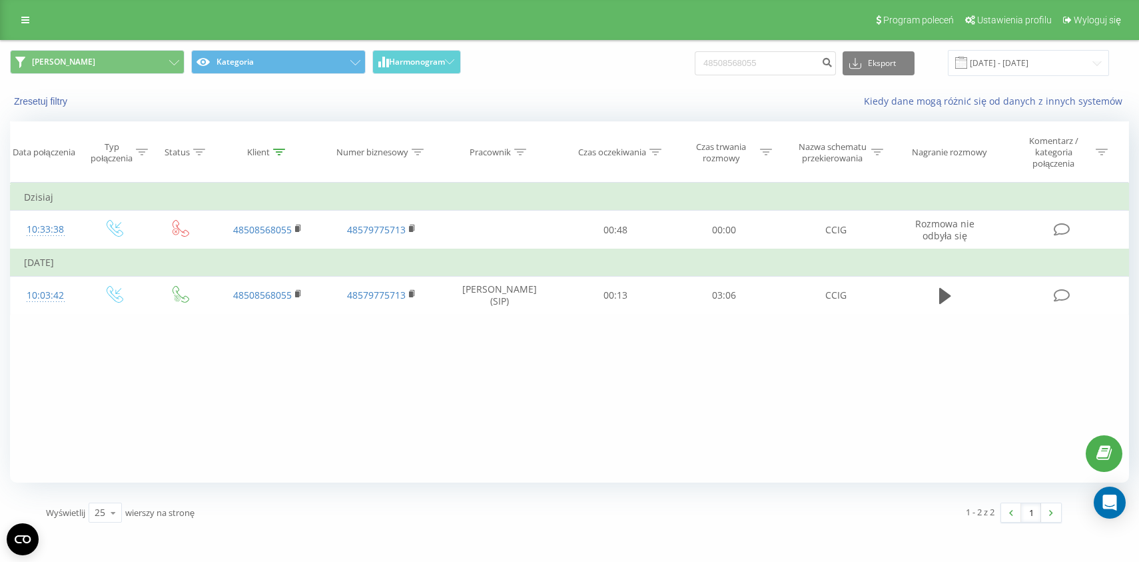
click at [608, 78] on div "Karolina Kategoria Harmonogram 48508568055 Eksport .csv .xls .xlsx [DATE] - [DA…" at bounding box center [570, 63] width 1138 height 45
click at [764, 59] on input "48508568055" at bounding box center [765, 63] width 141 height 24
paste input "606138537"
type input "606138537"
